Goal: Information Seeking & Learning: Learn about a topic

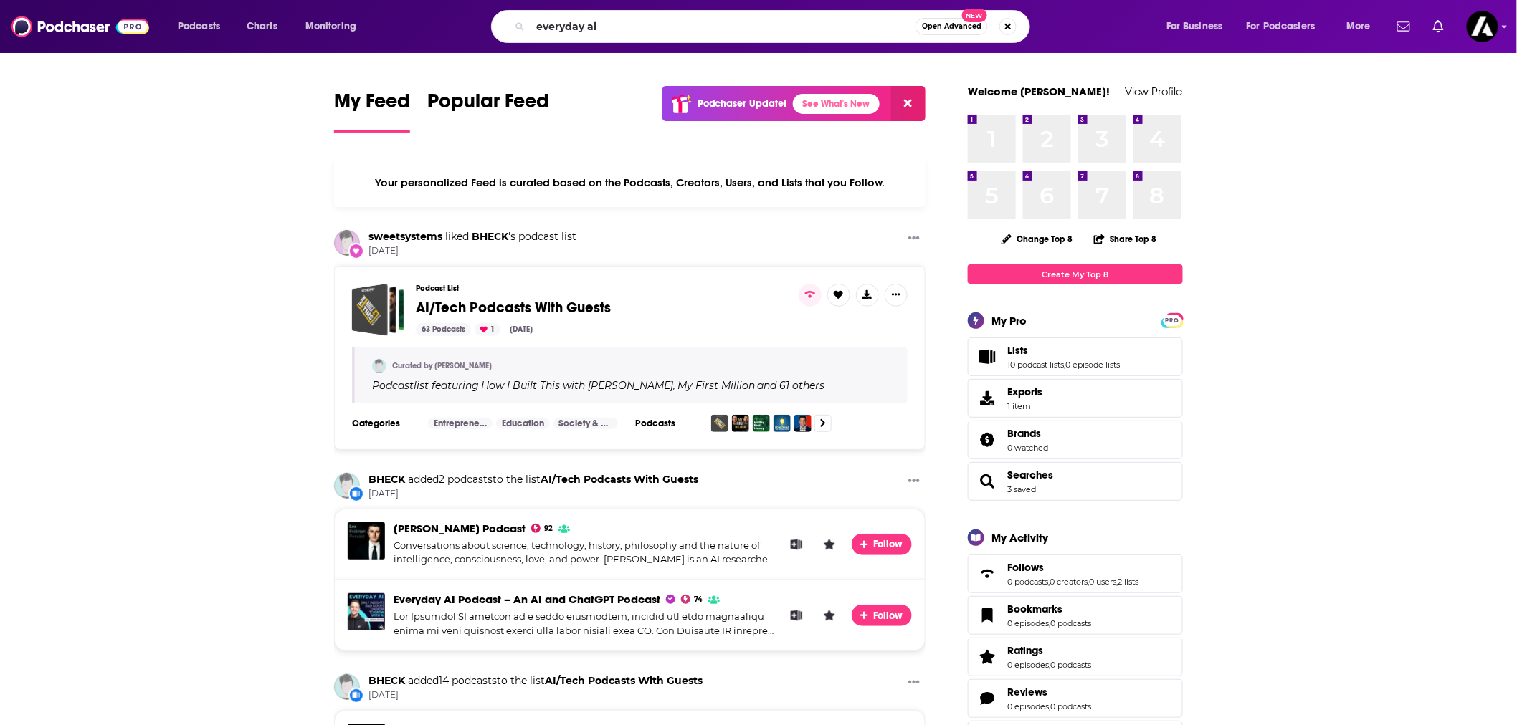
type input "everyday ai"
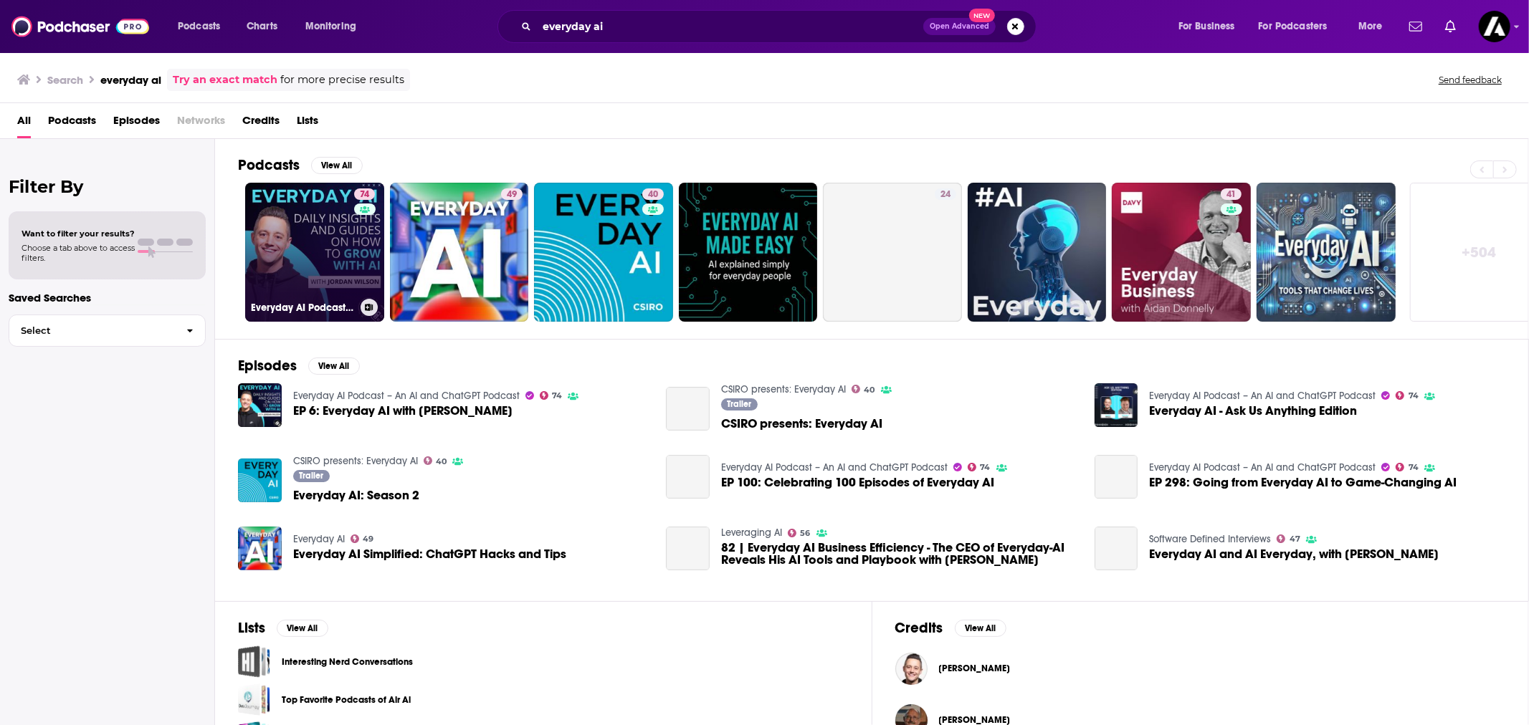
click at [272, 246] on link "74 Everyday AI Podcast – An AI and ChatGPT Podcast" at bounding box center [314, 252] width 139 height 139
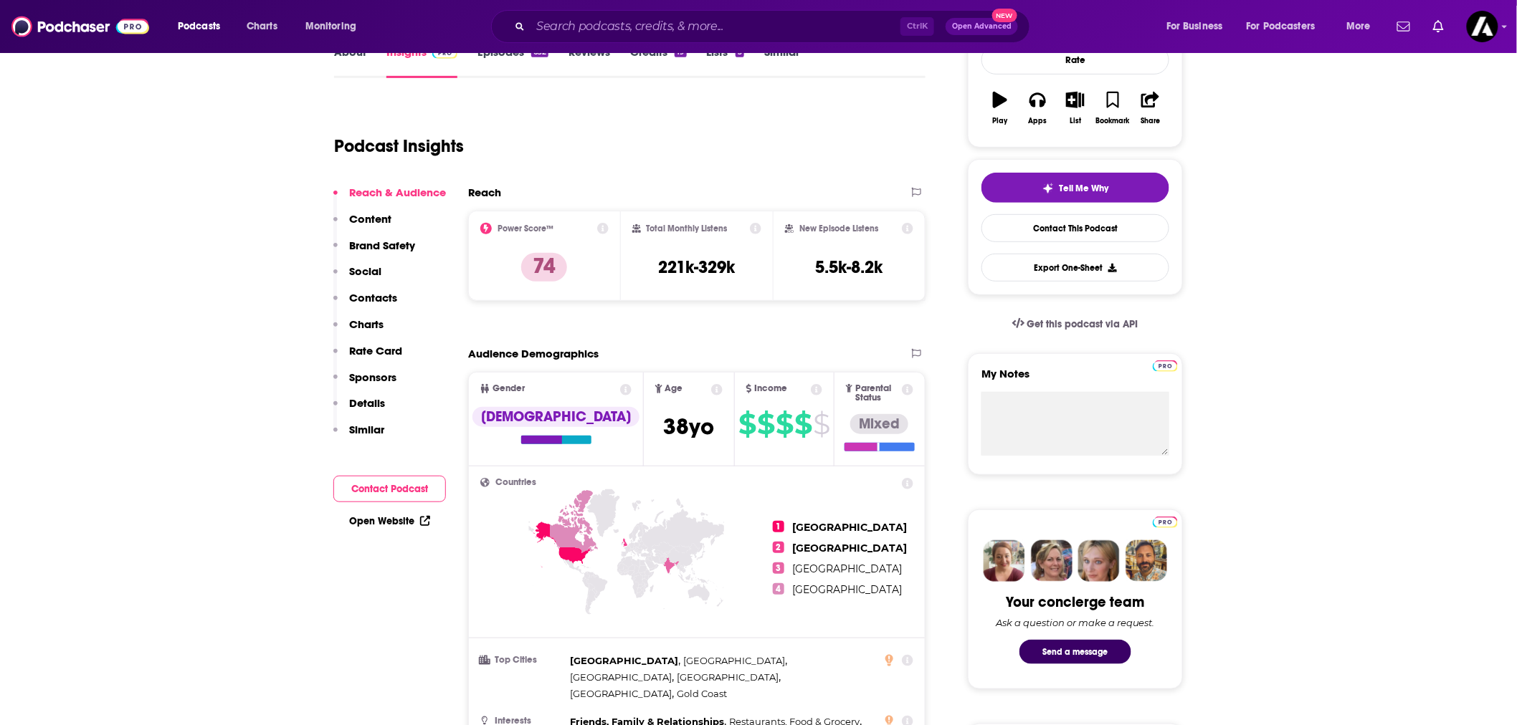
scroll to position [80, 0]
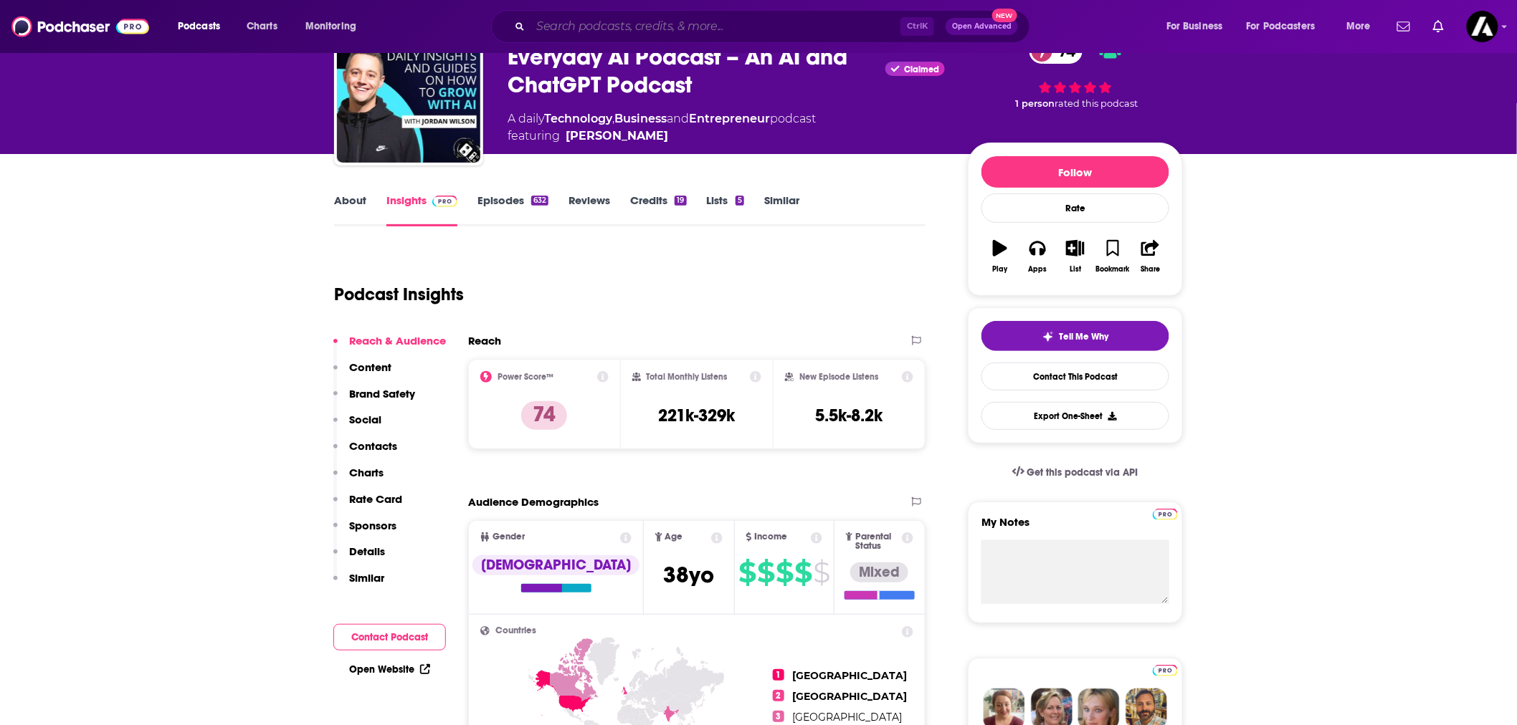
click at [765, 22] on input "Search podcasts, credits, & more..." at bounding box center [715, 26] width 370 height 23
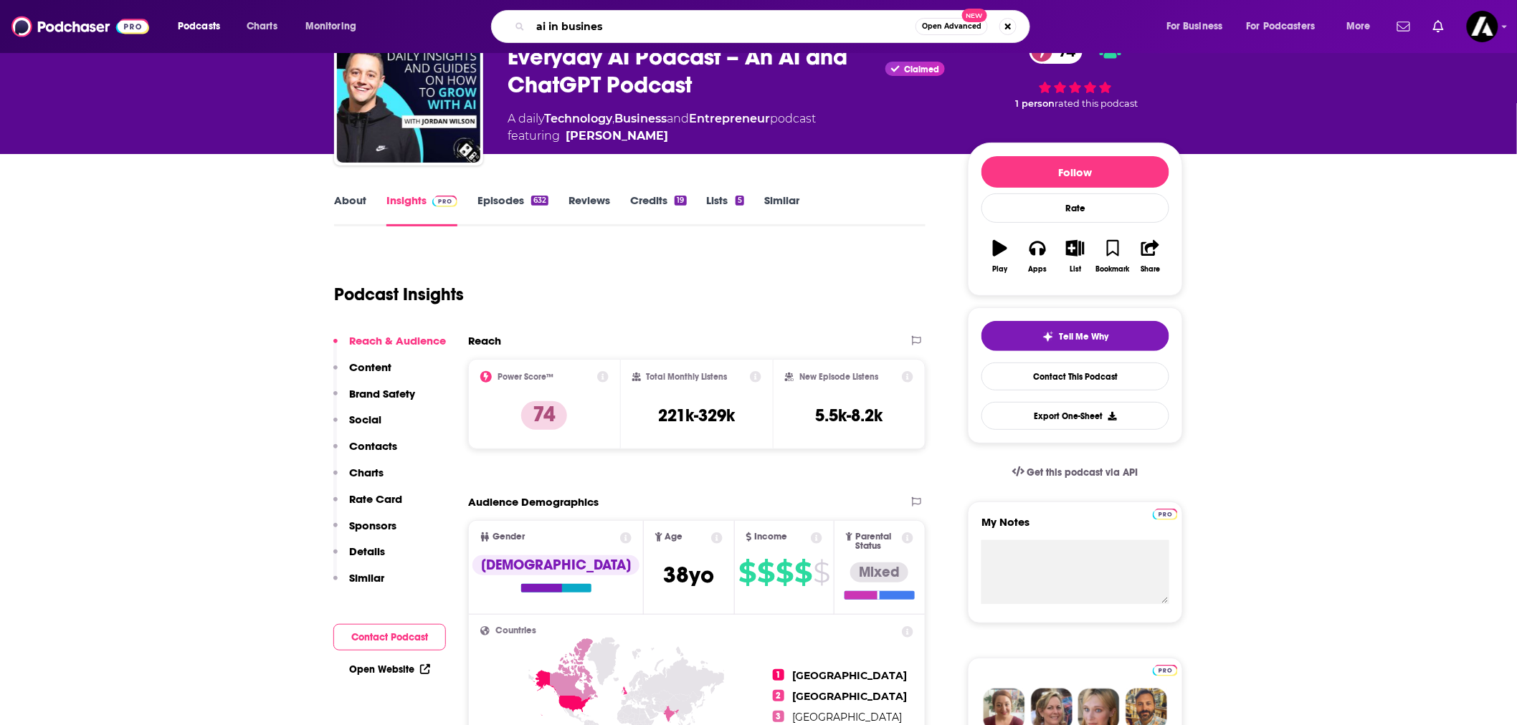
type input "ai in business"
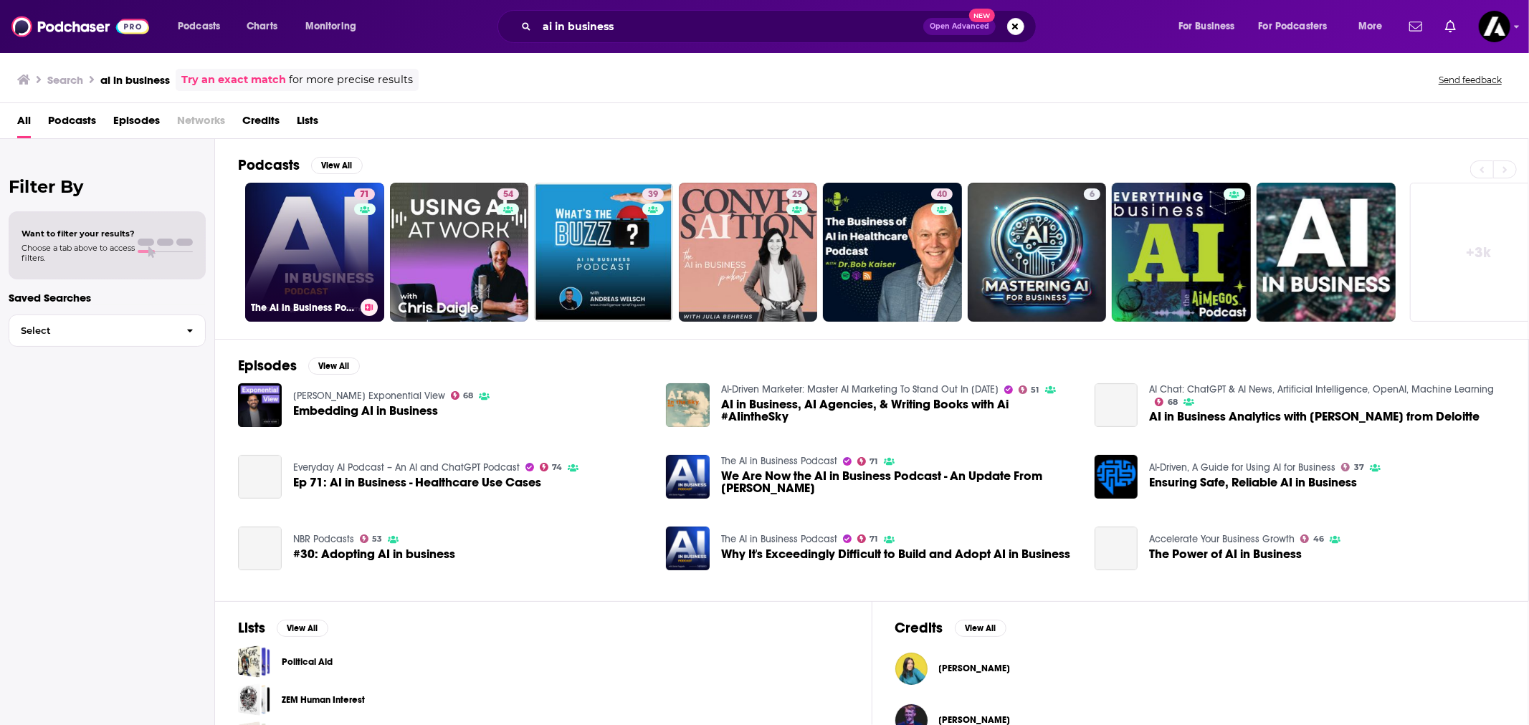
click at [287, 237] on link "71 The AI in Business Podcast" at bounding box center [314, 252] width 139 height 139
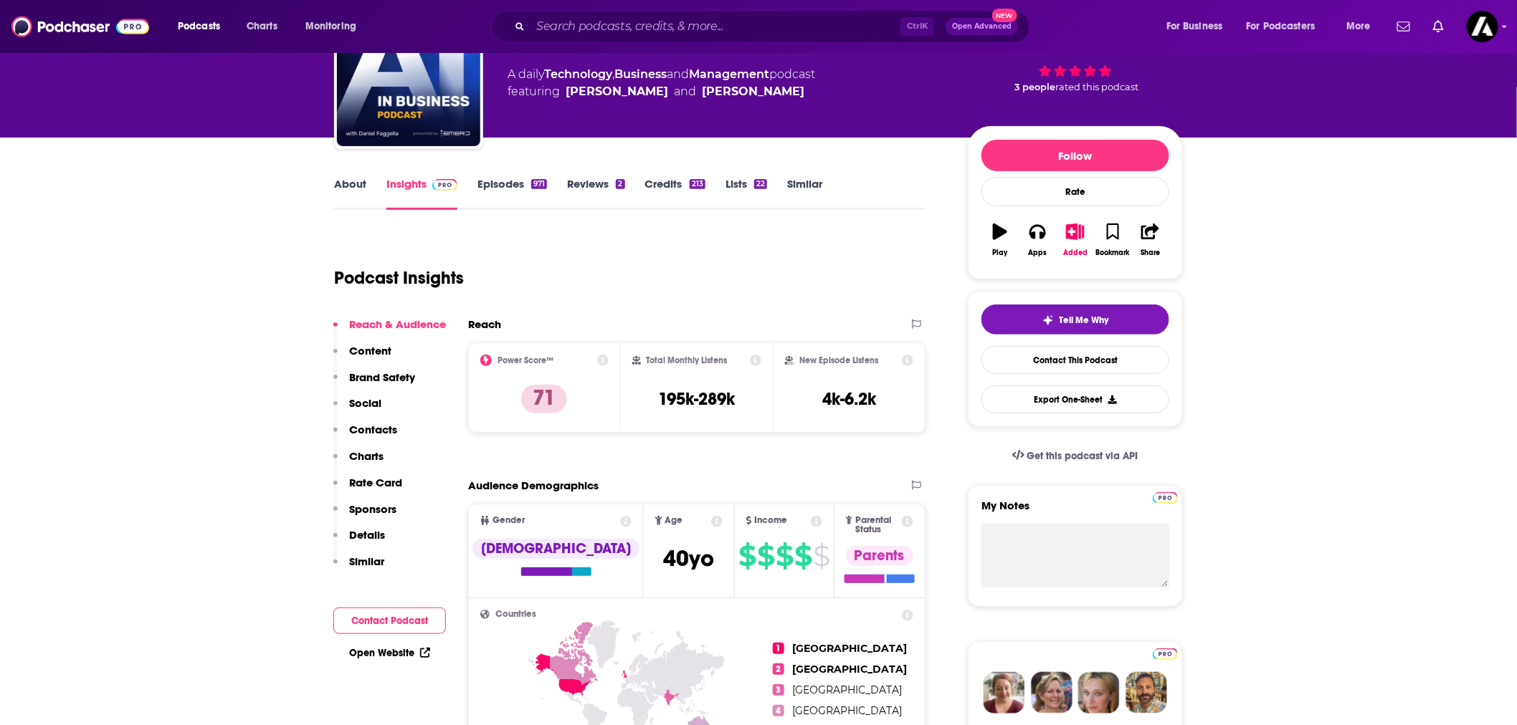
scroll to position [159, 0]
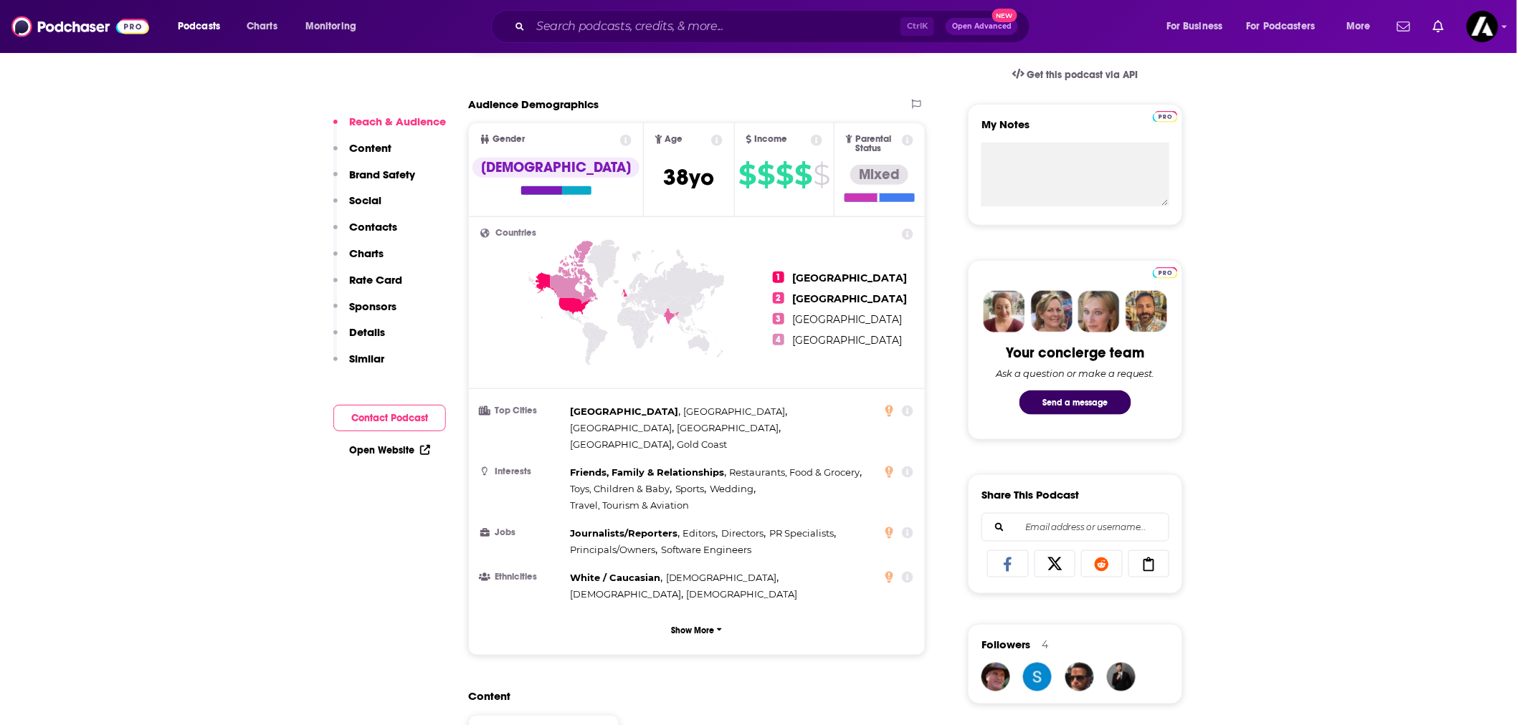
scroll to position [557, 0]
